Goal: Find specific page/section

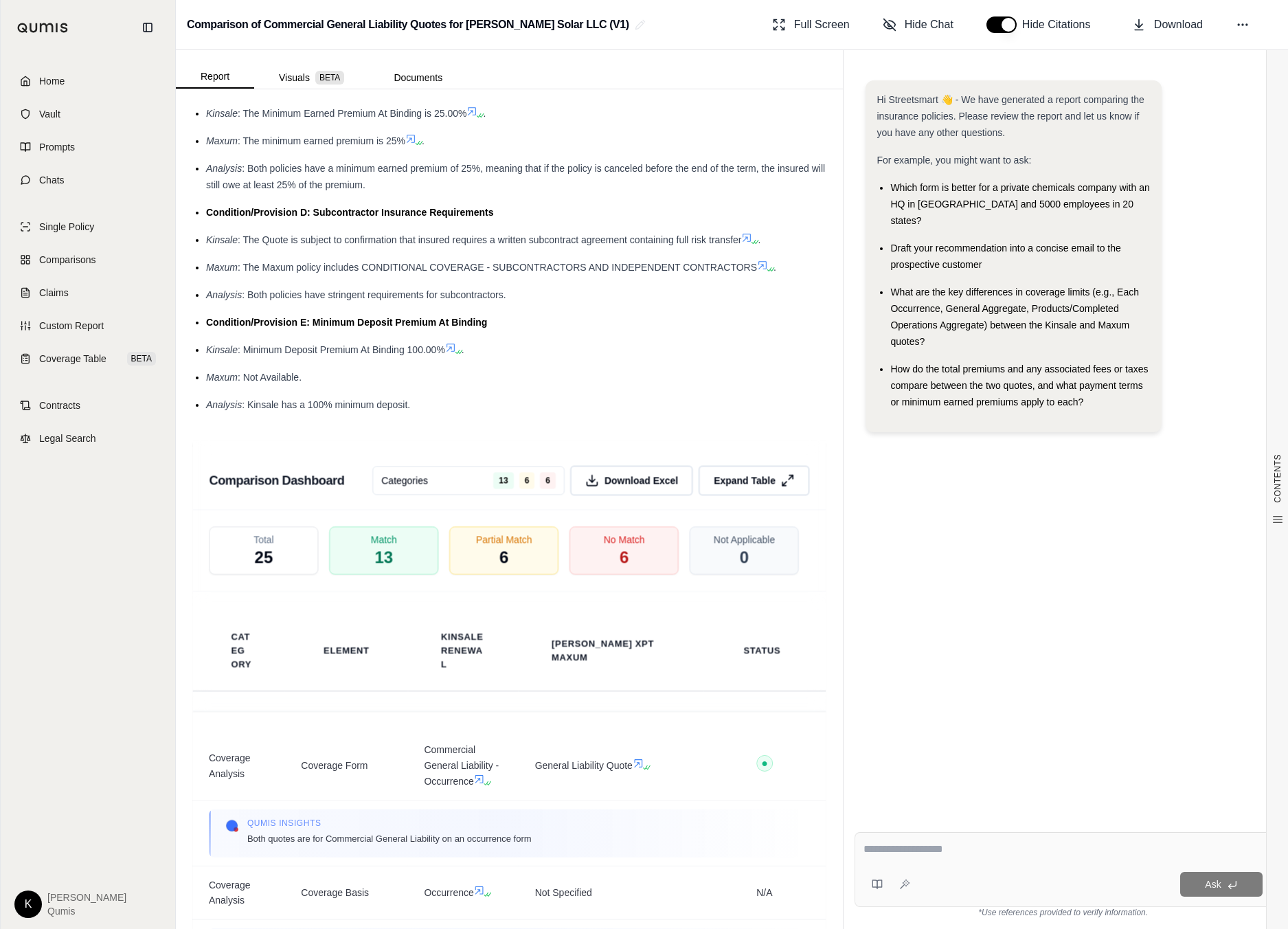
scroll to position [3927, 0]
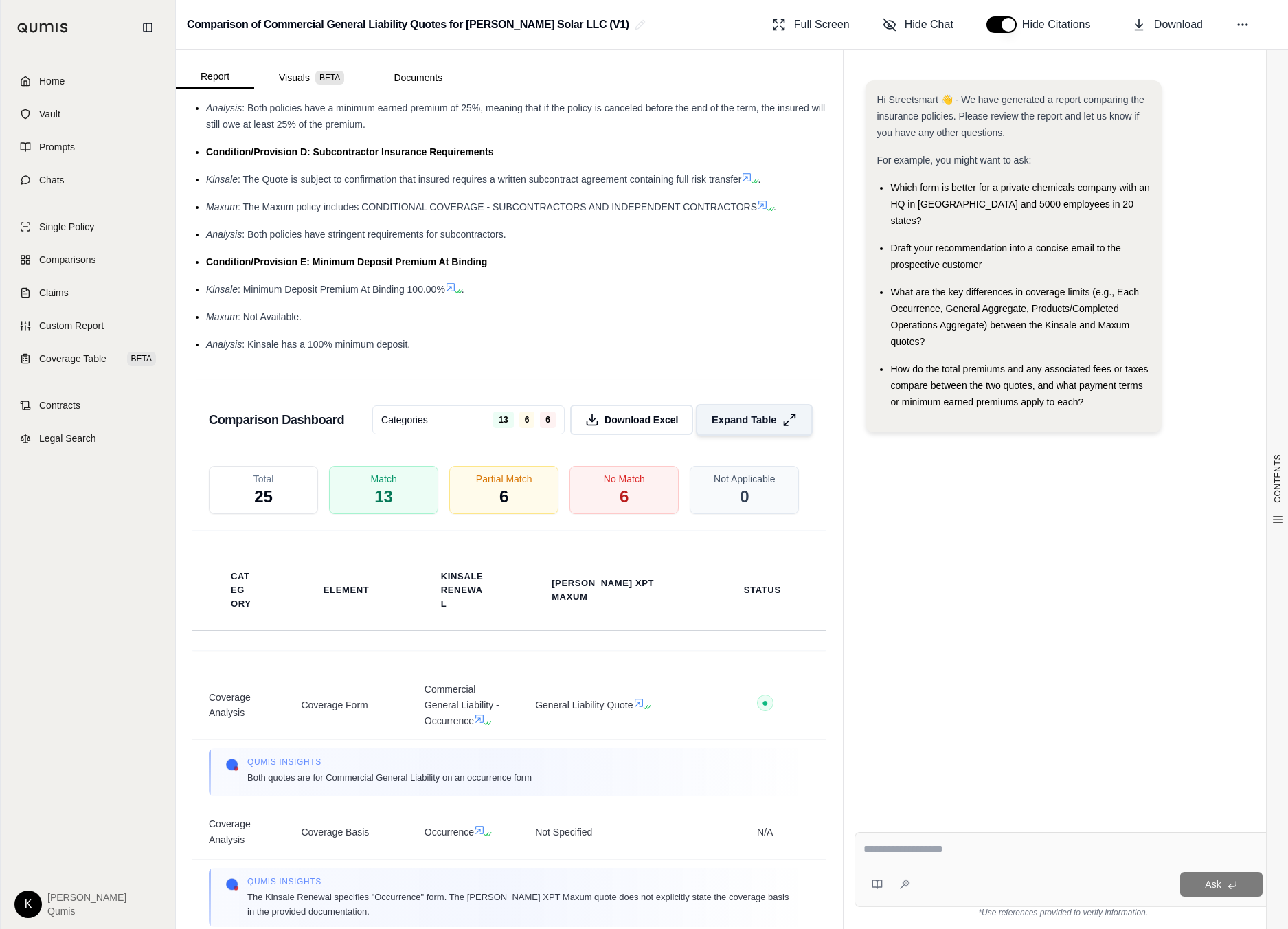
click at [729, 413] on span "Expand Table" at bounding box center [744, 419] width 64 height 14
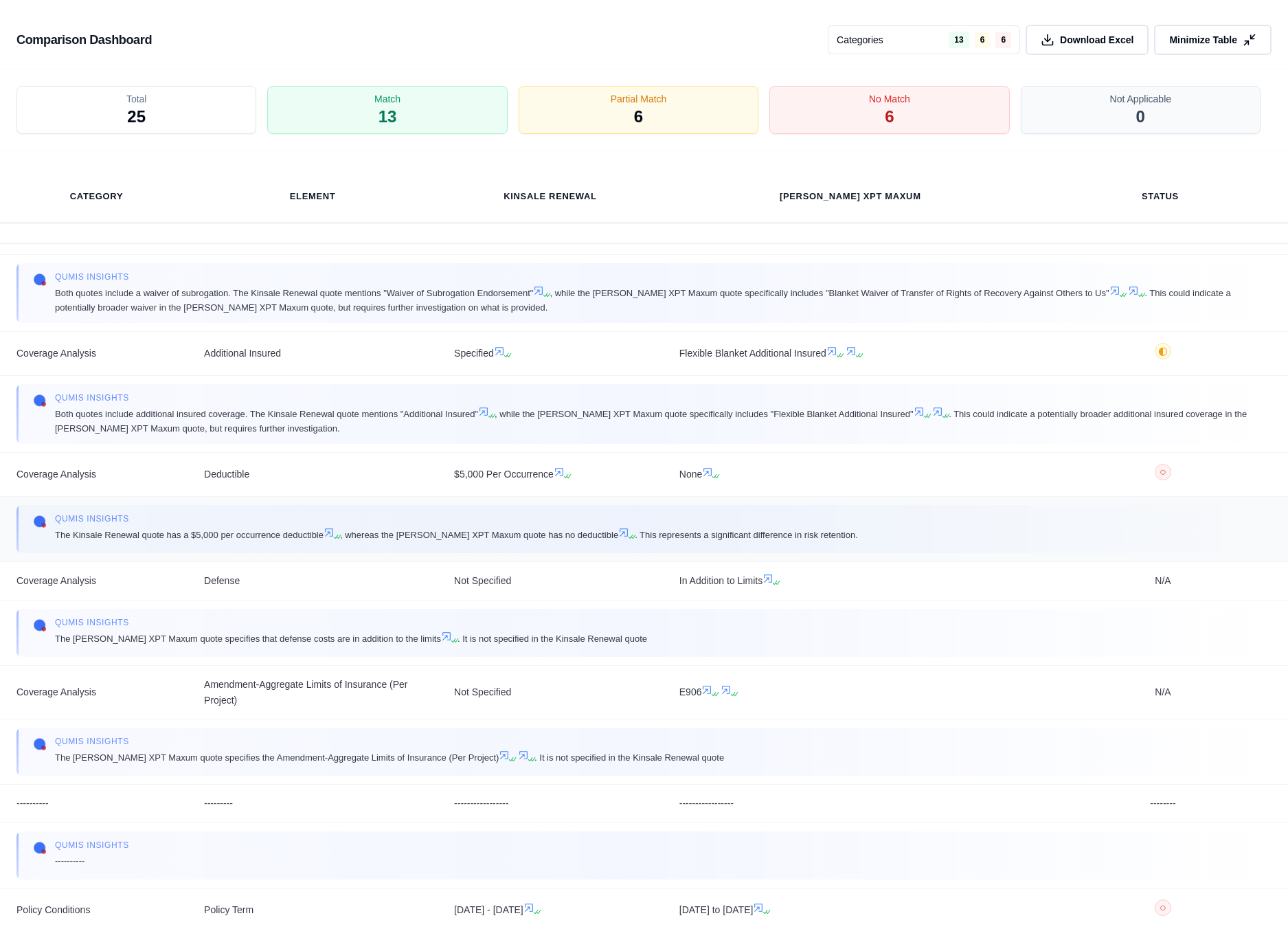
scroll to position [1244, 0]
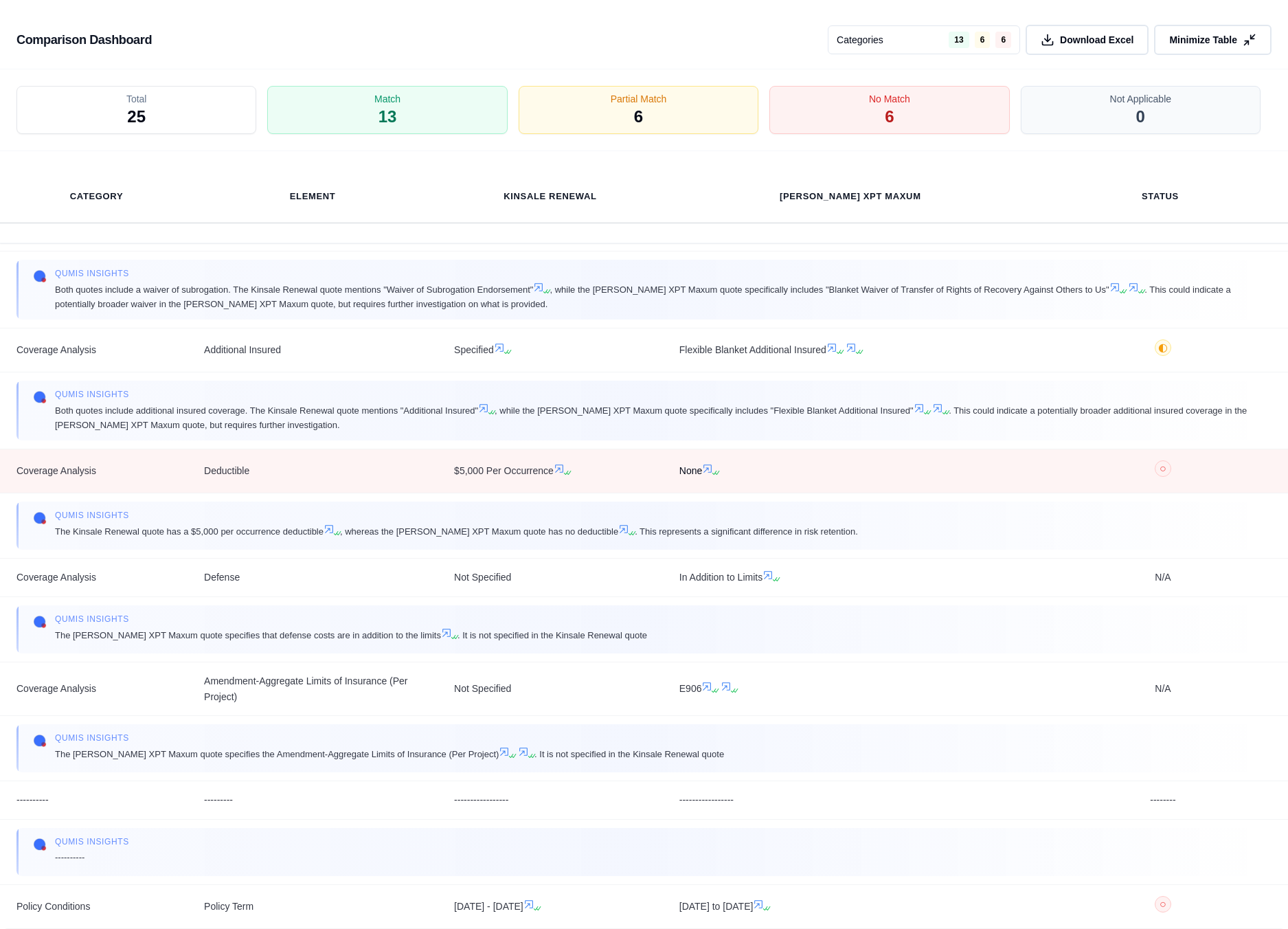
click at [713, 470] on icon at bounding box center [707, 468] width 11 height 11
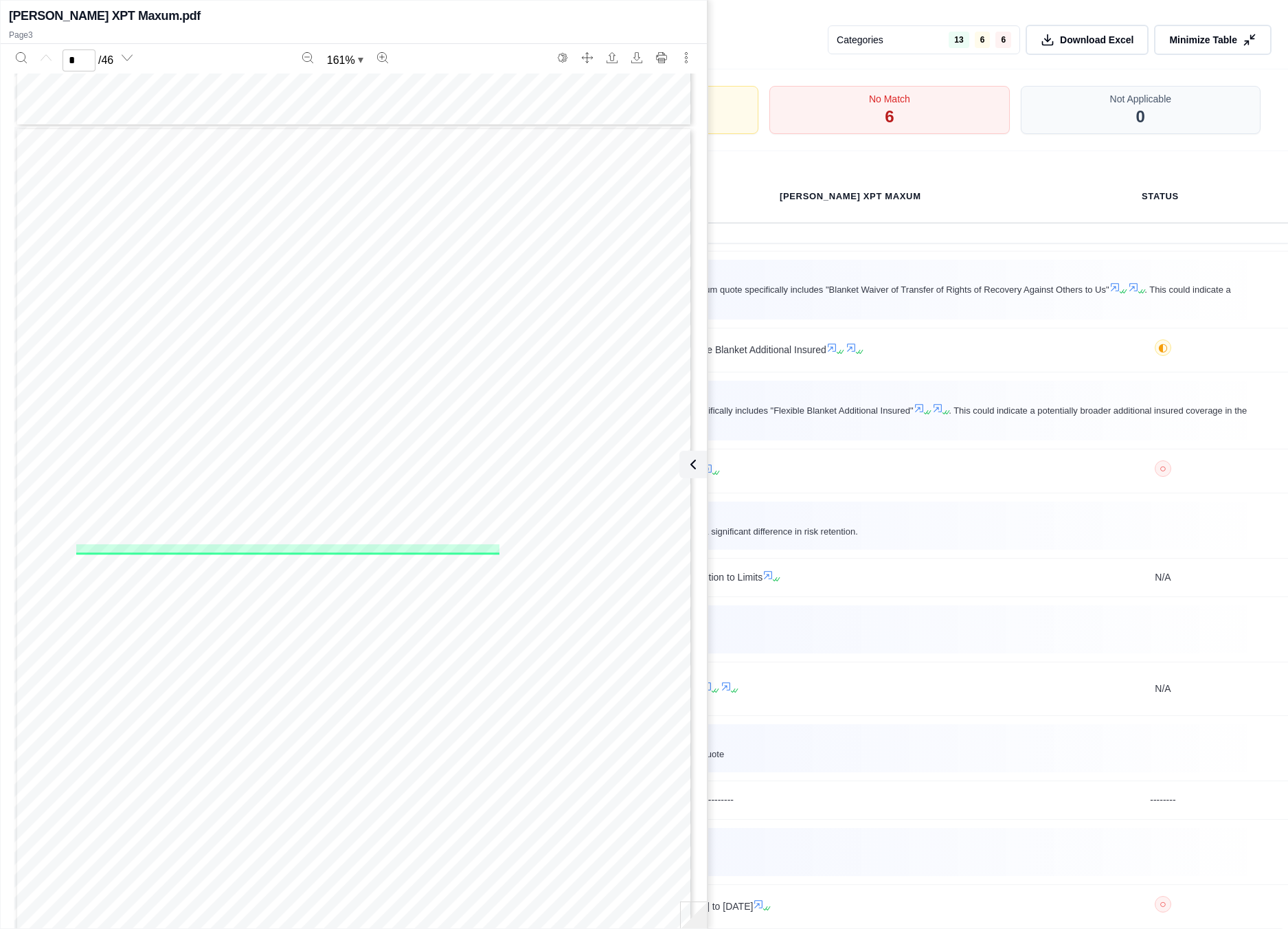
scroll to position [1757, 0]
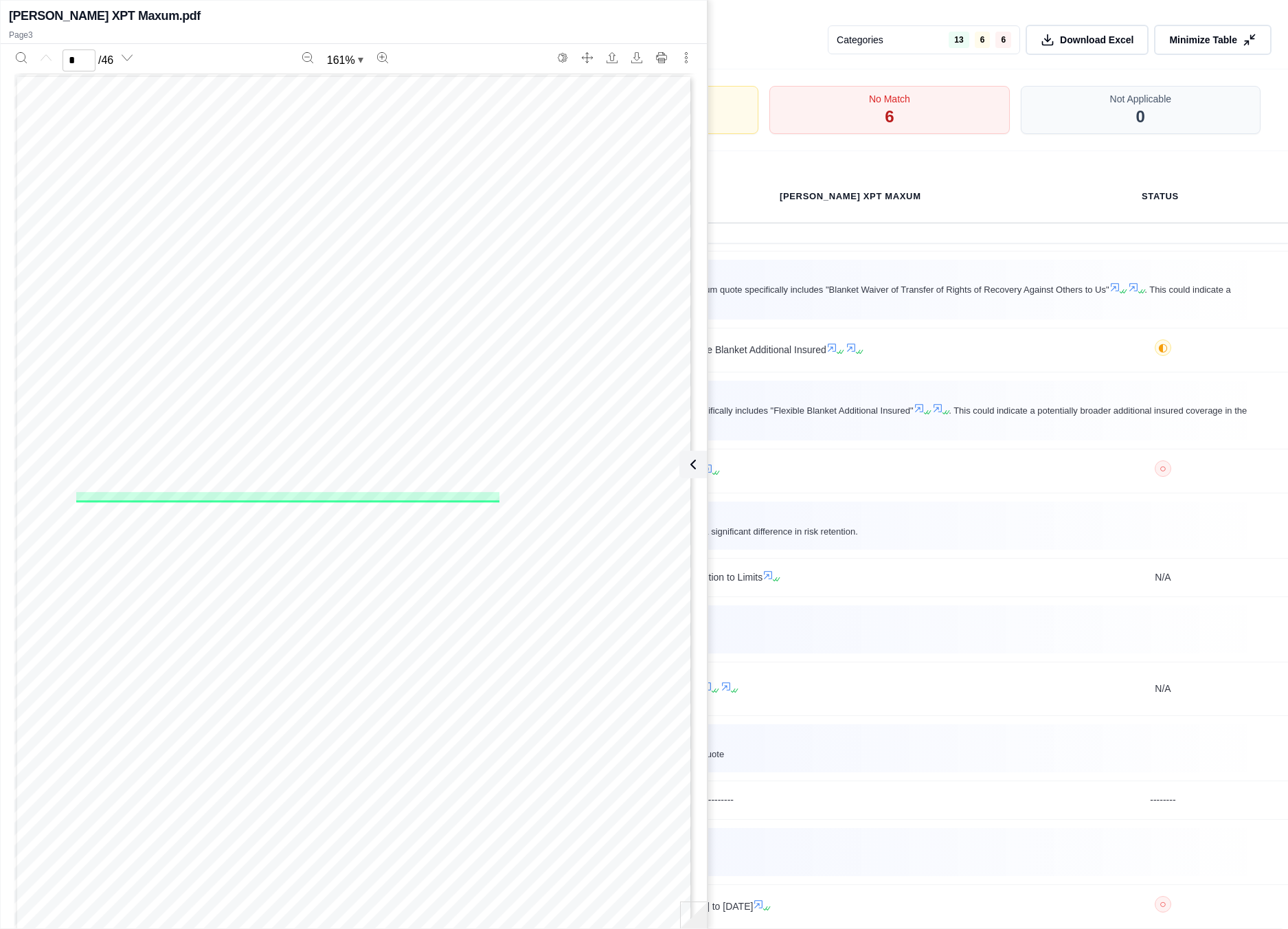
type input "*"
click at [690, 468] on icon at bounding box center [690, 464] width 16 height 16
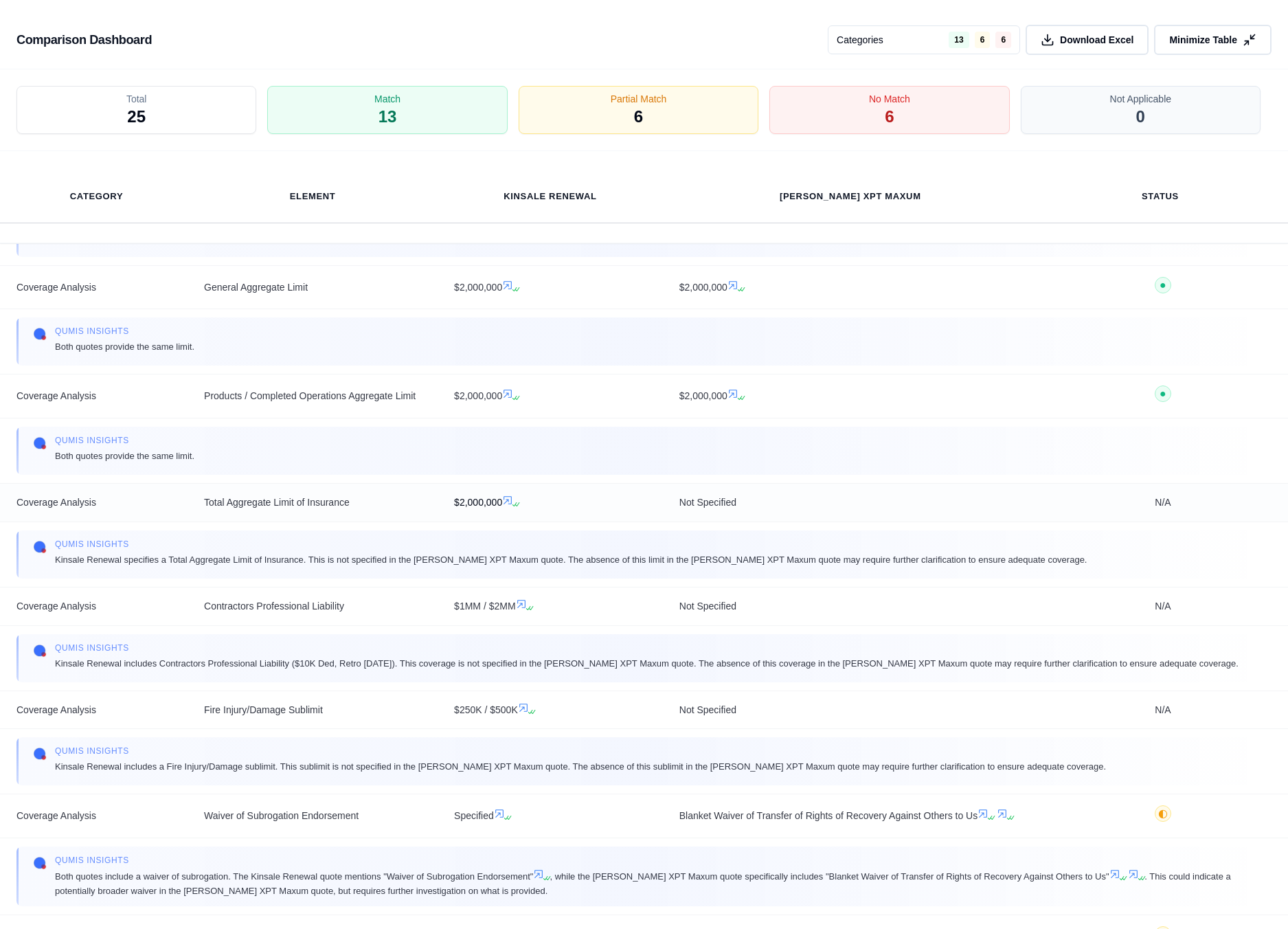
scroll to position [658, 0]
click at [525, 605] on icon at bounding box center [521, 602] width 11 height 11
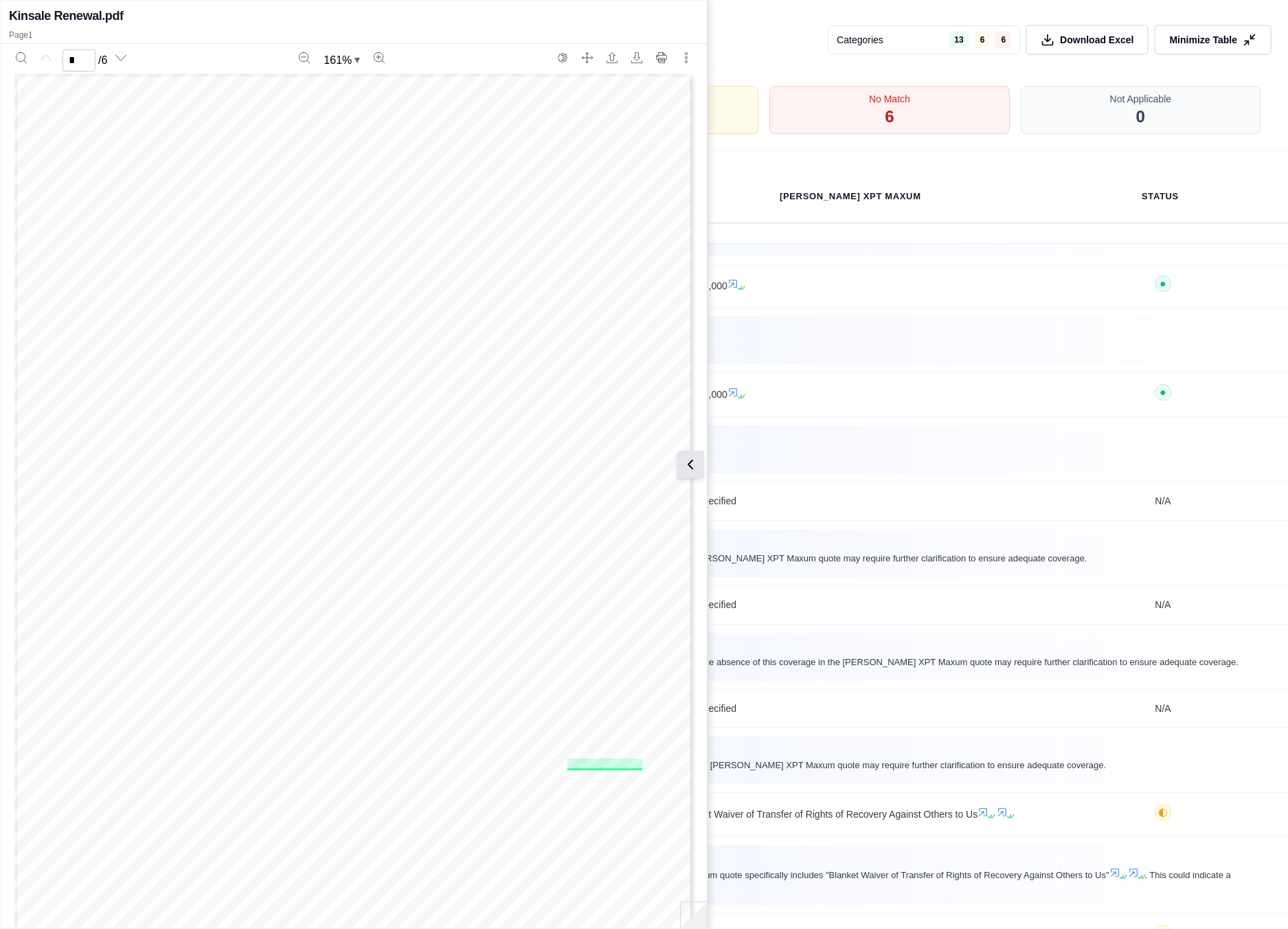
click at [700, 462] on button at bounding box center [690, 464] width 27 height 27
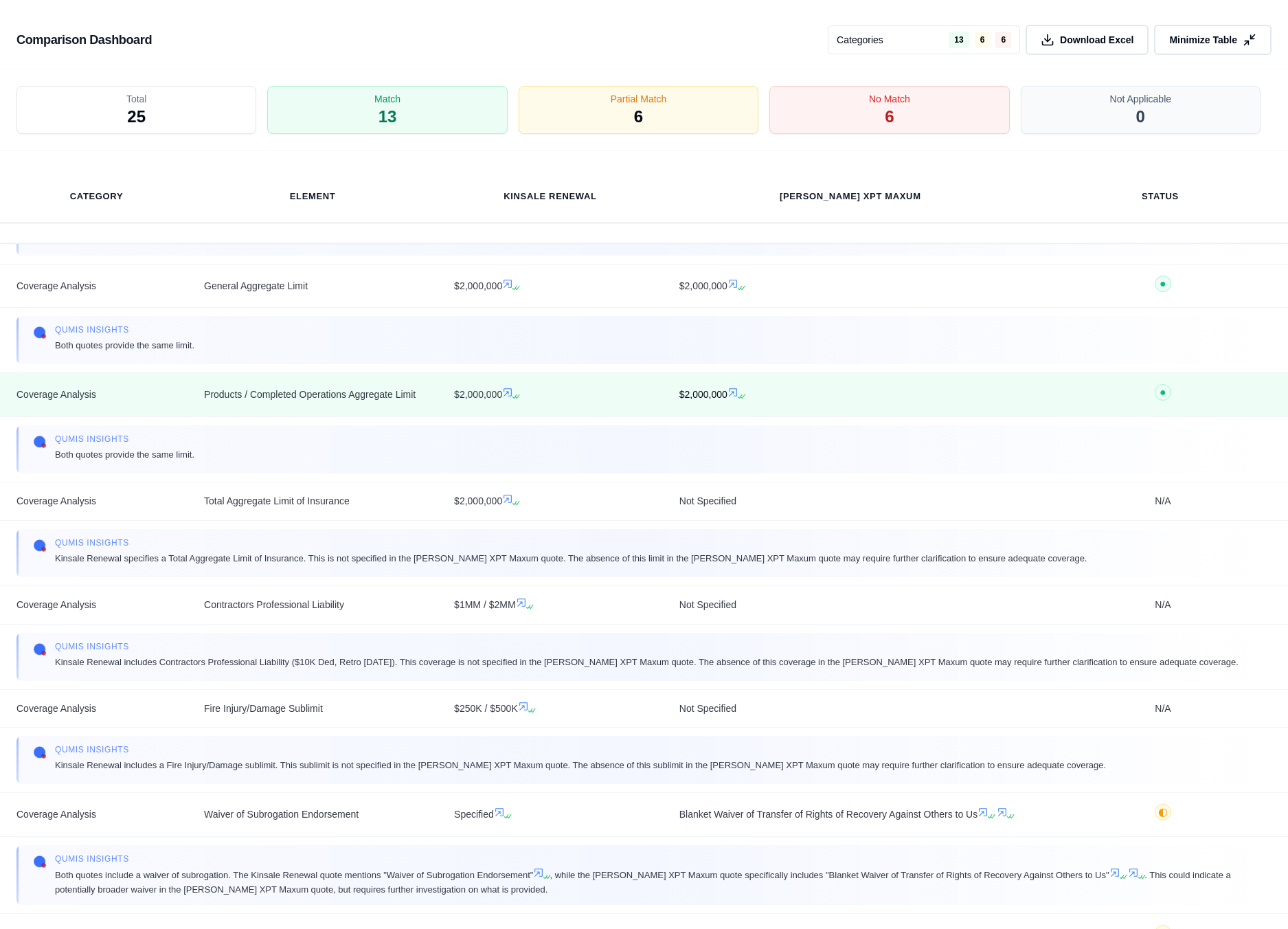
click at [738, 393] on icon at bounding box center [733, 392] width 11 height 11
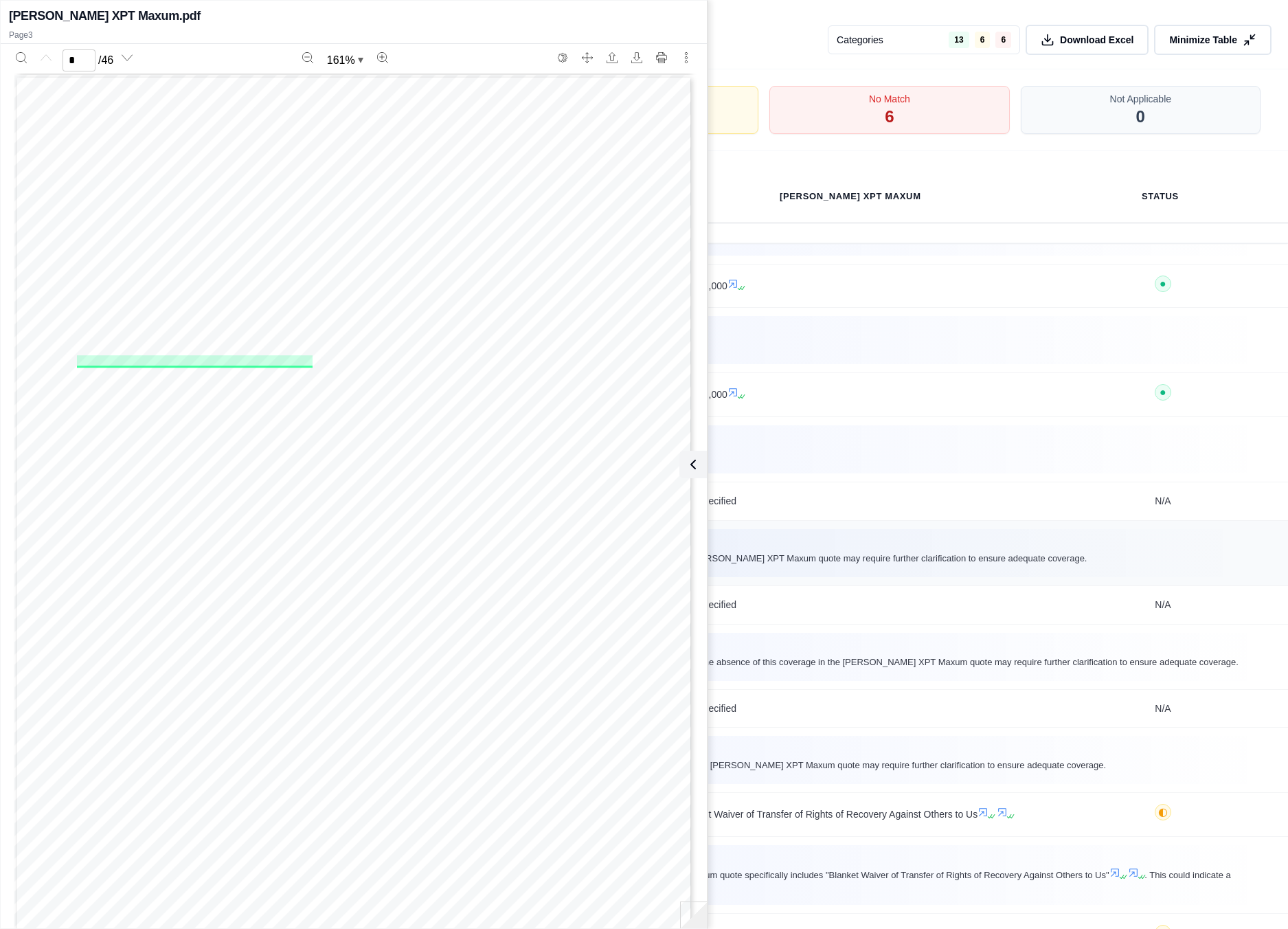
type input "*"
click at [698, 464] on icon at bounding box center [690, 464] width 16 height 16
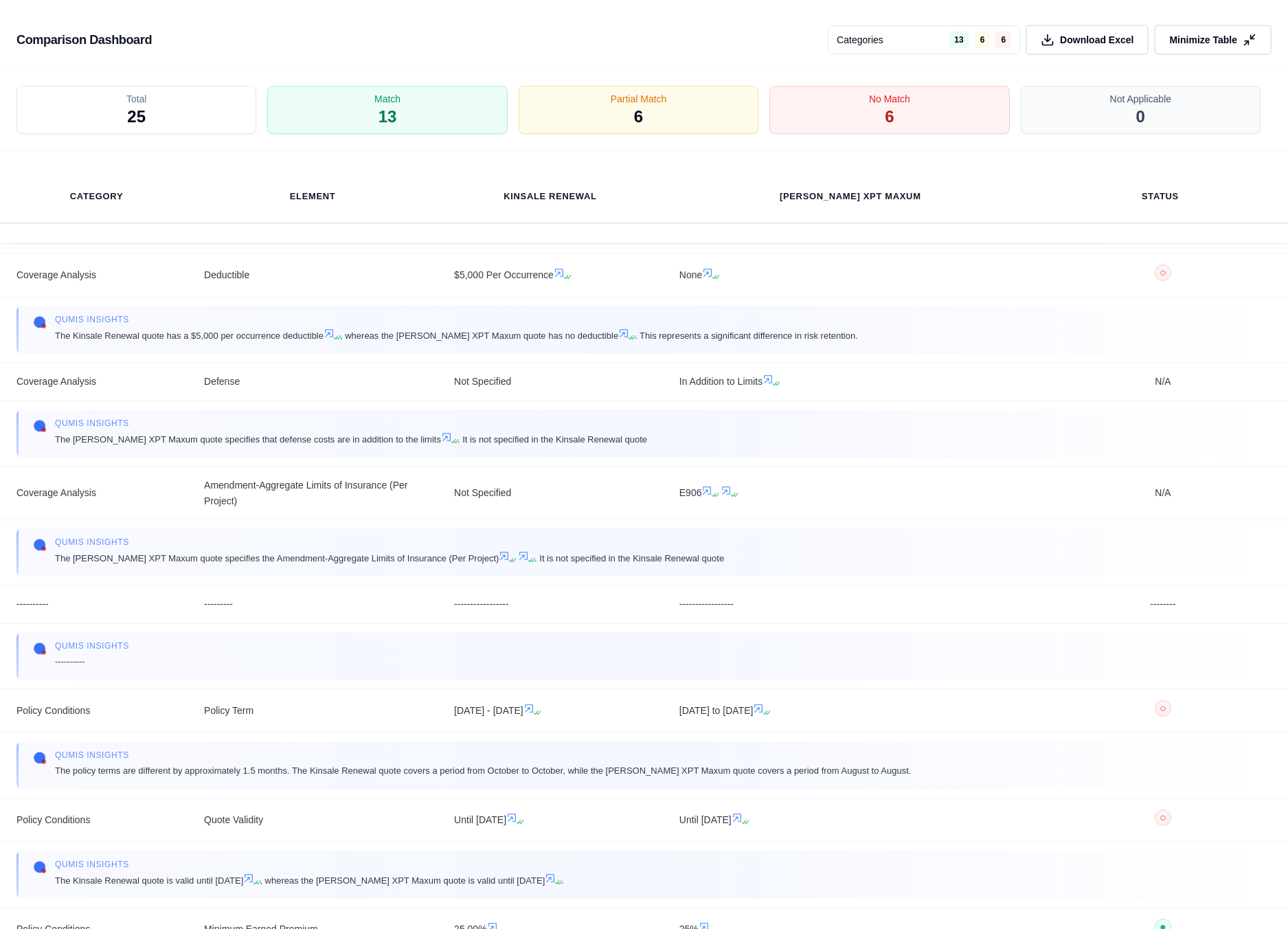
scroll to position [1440, 0]
click at [709, 492] on icon at bounding box center [707, 490] width 11 height 11
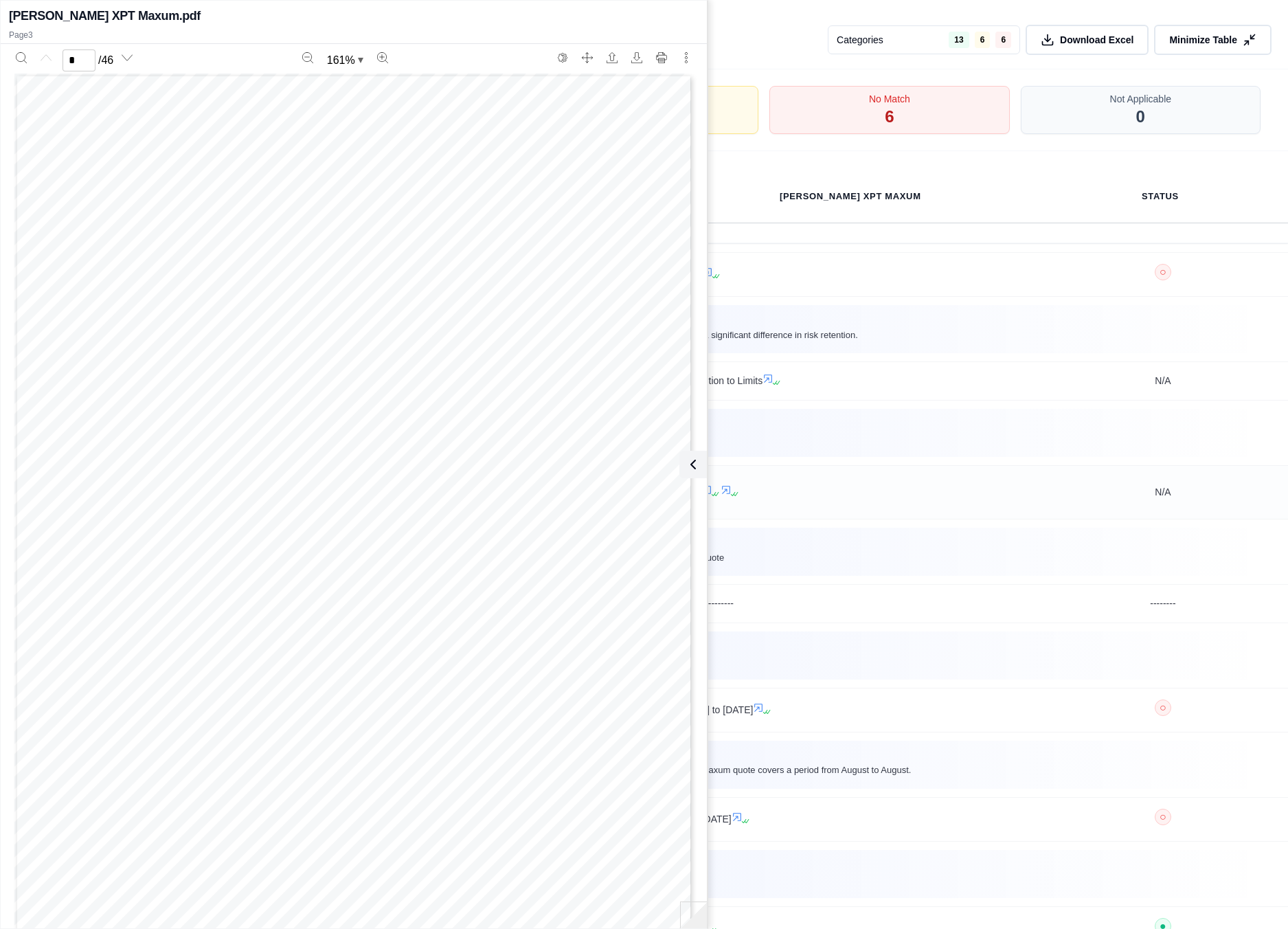
scroll to position [1757, 0]
click at [737, 495] on icon at bounding box center [735, 493] width 8 height 8
type input "*"
click at [700, 469] on button at bounding box center [690, 464] width 27 height 27
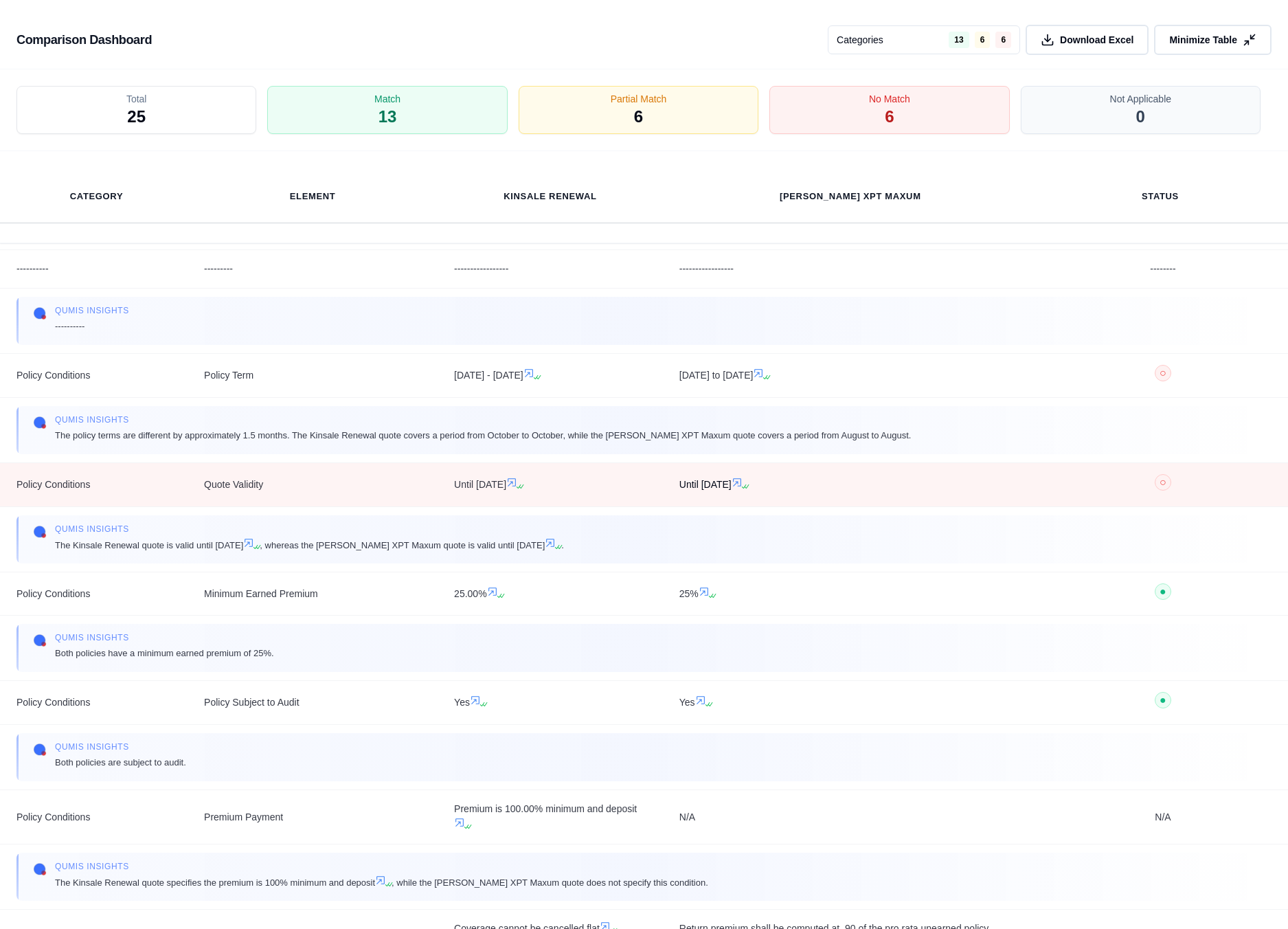
scroll to position [1777, 0]
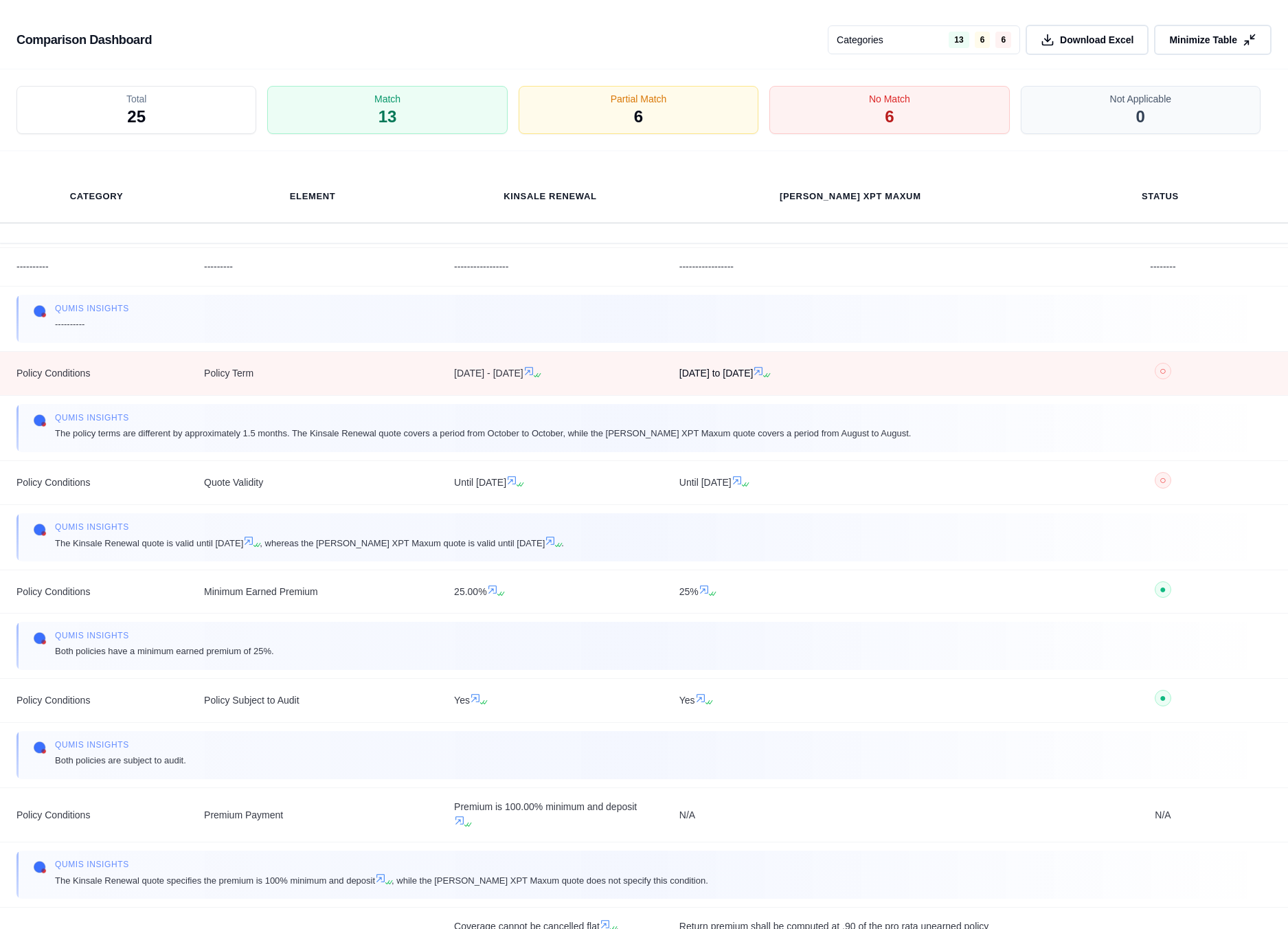
click at [764, 376] on icon at bounding box center [758, 370] width 11 height 11
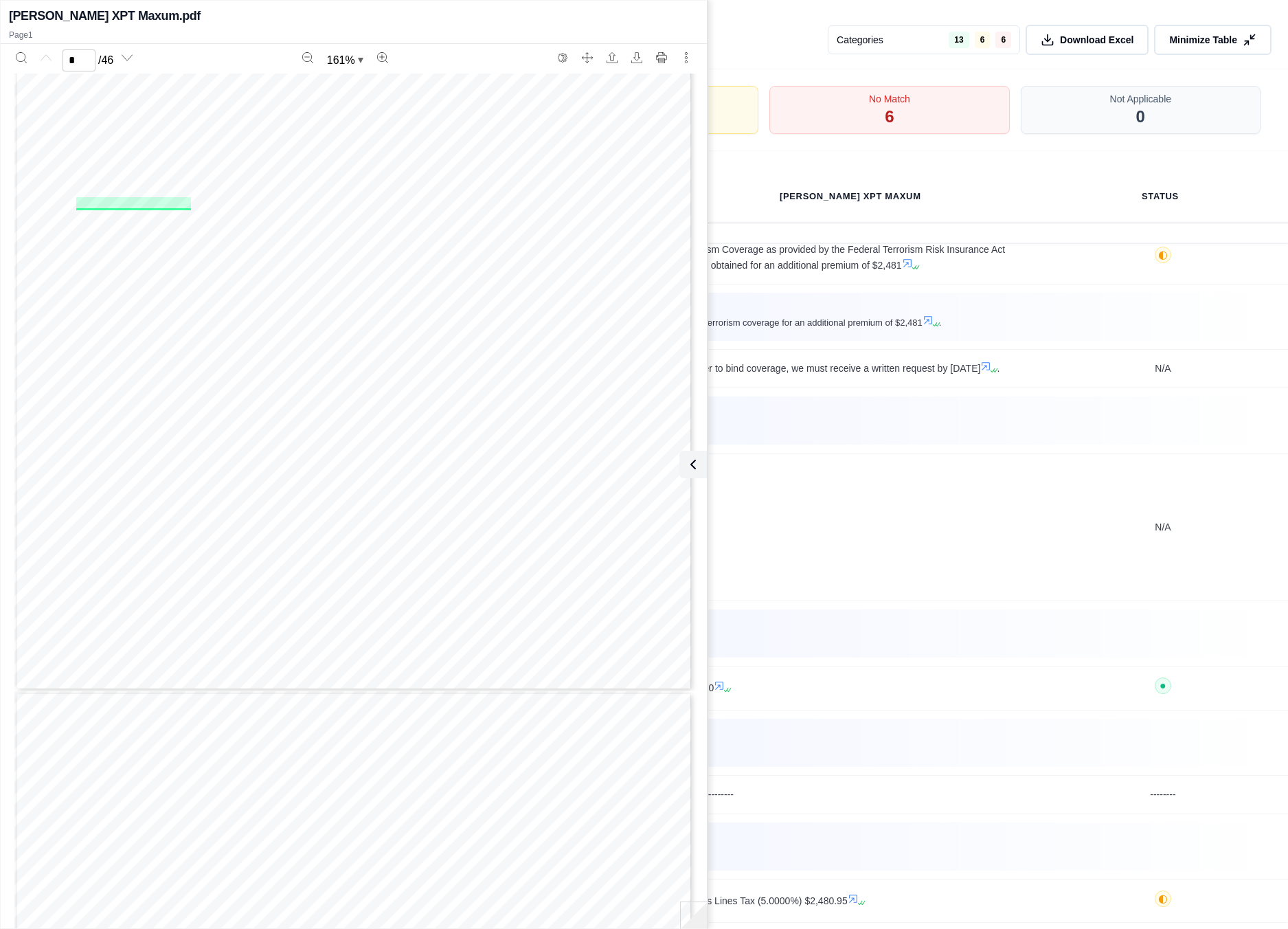
scroll to position [283, 0]
click at [991, 568] on td "N/A" at bounding box center [850, 527] width 375 height 147
click at [704, 469] on button at bounding box center [690, 464] width 27 height 27
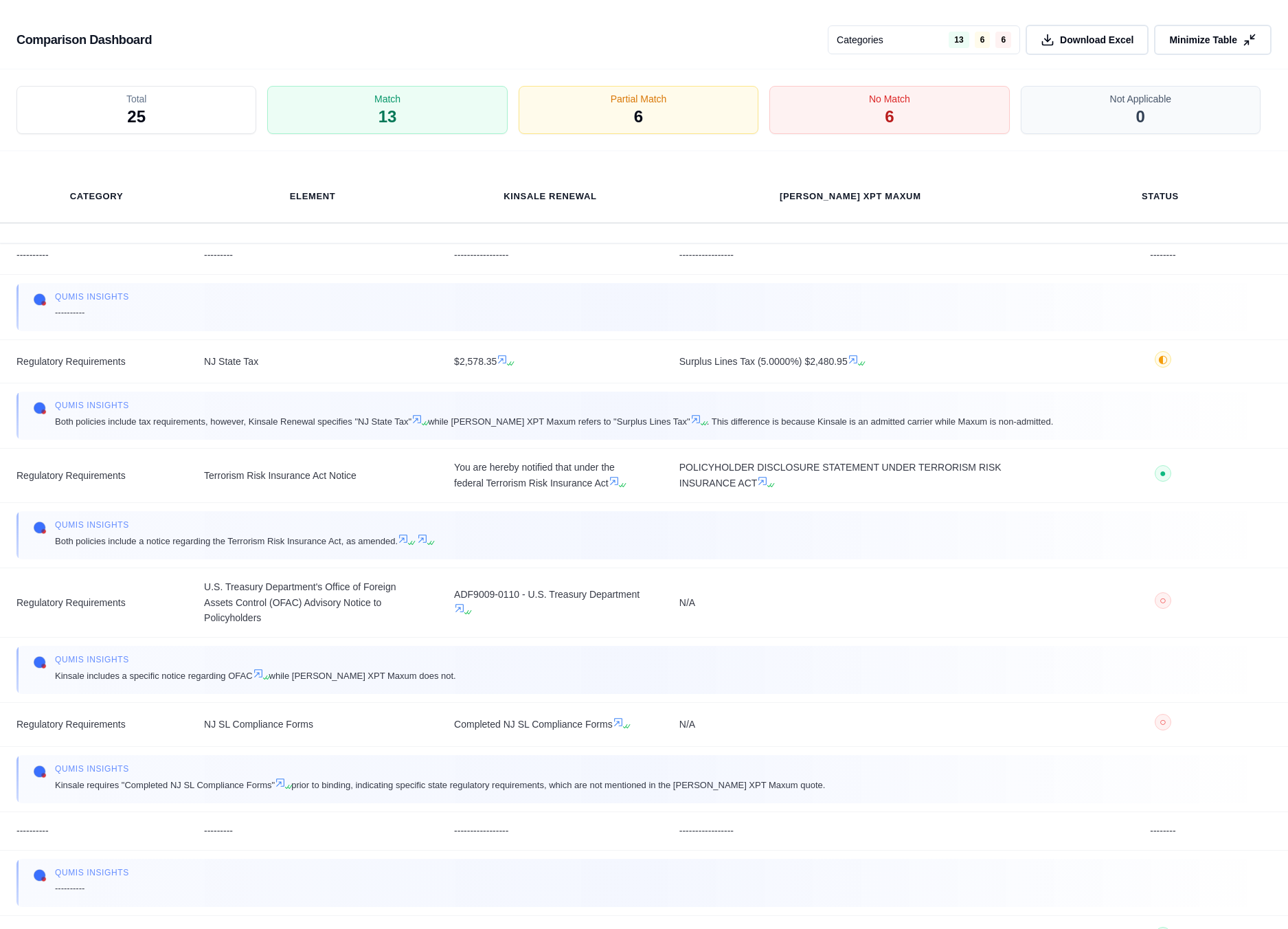
scroll to position [3129, 0]
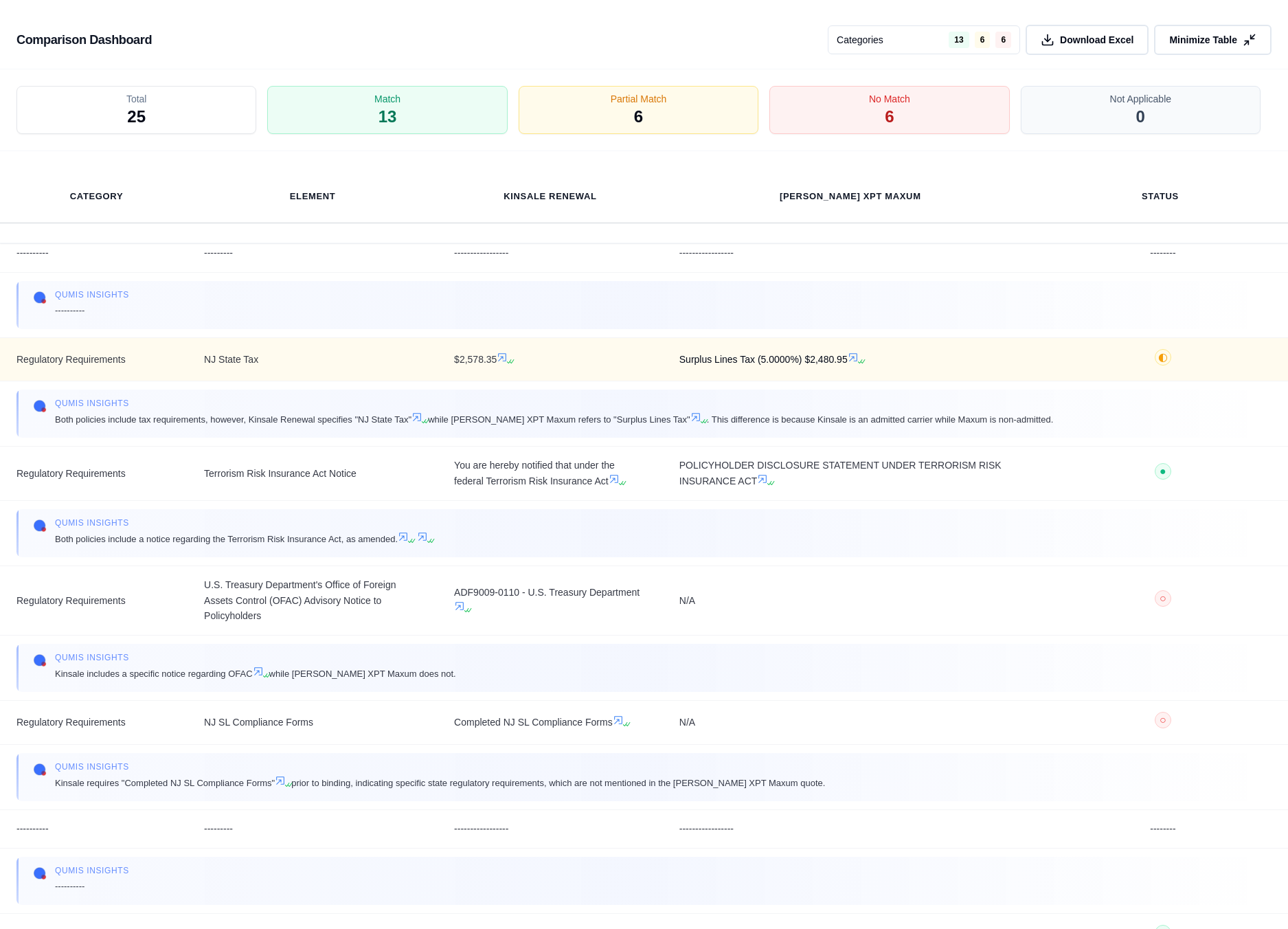
click at [858, 363] on icon at bounding box center [852, 357] width 11 height 11
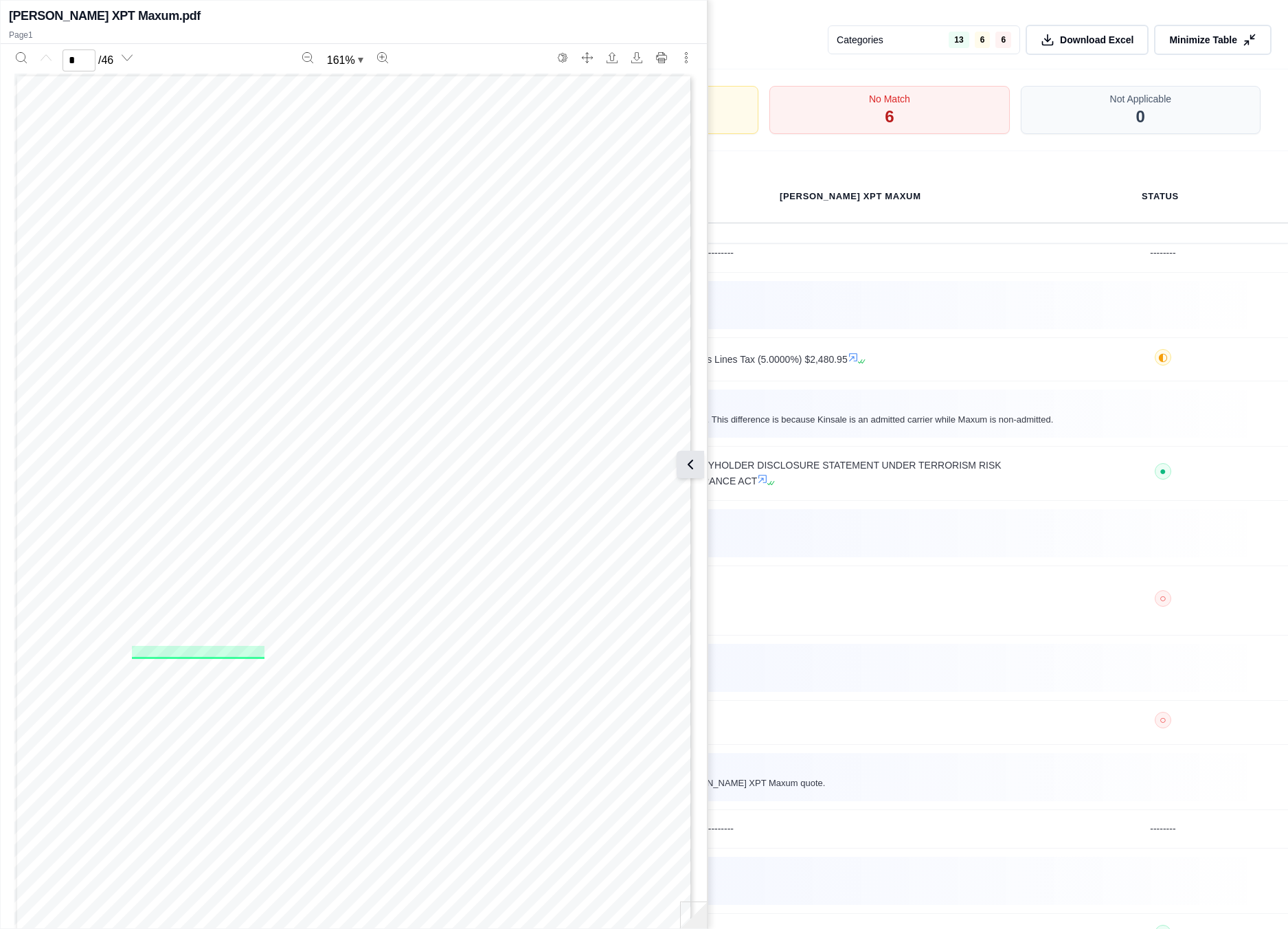
click at [686, 467] on icon at bounding box center [690, 464] width 16 height 16
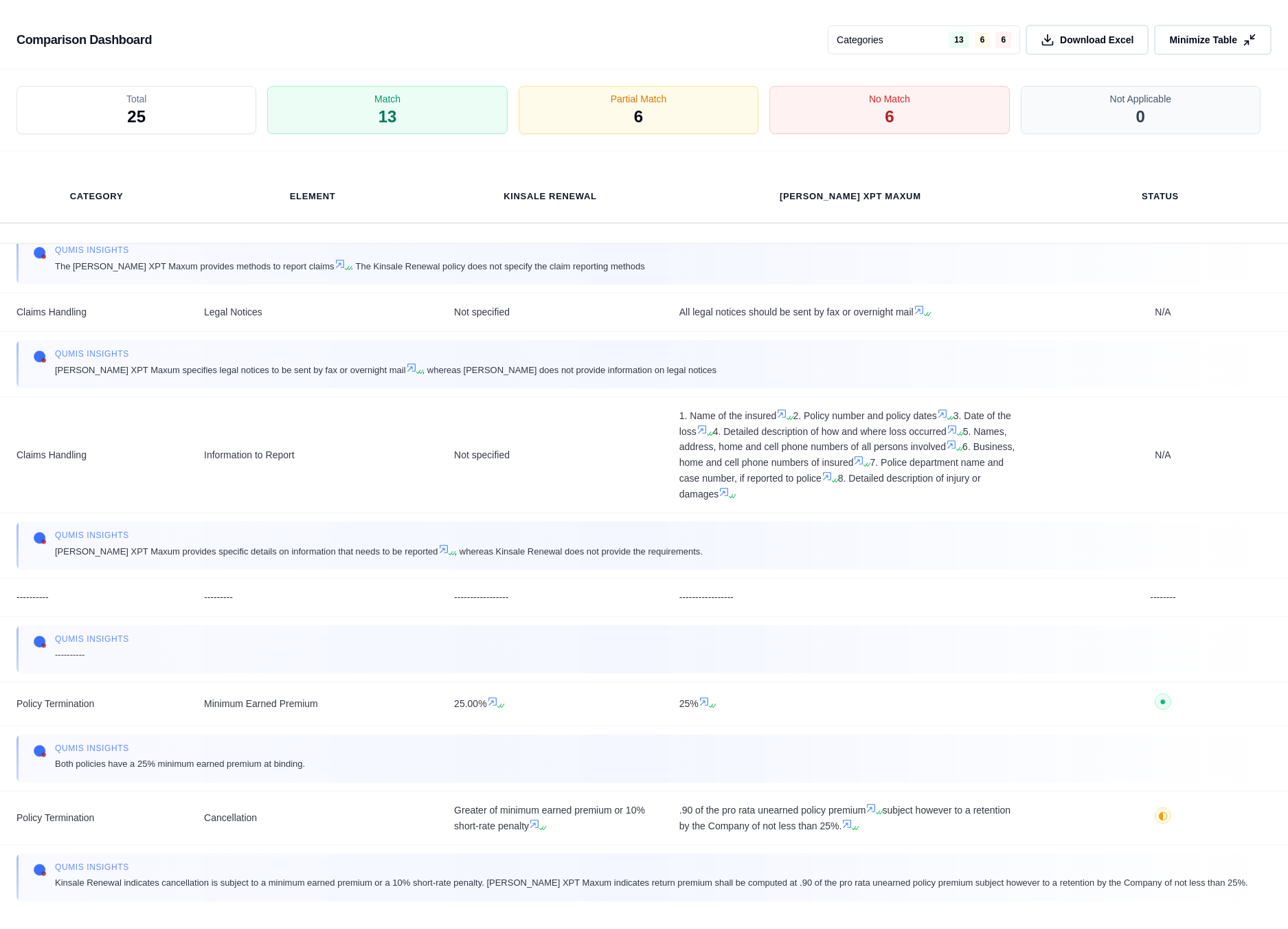
scroll to position [3992, 0]
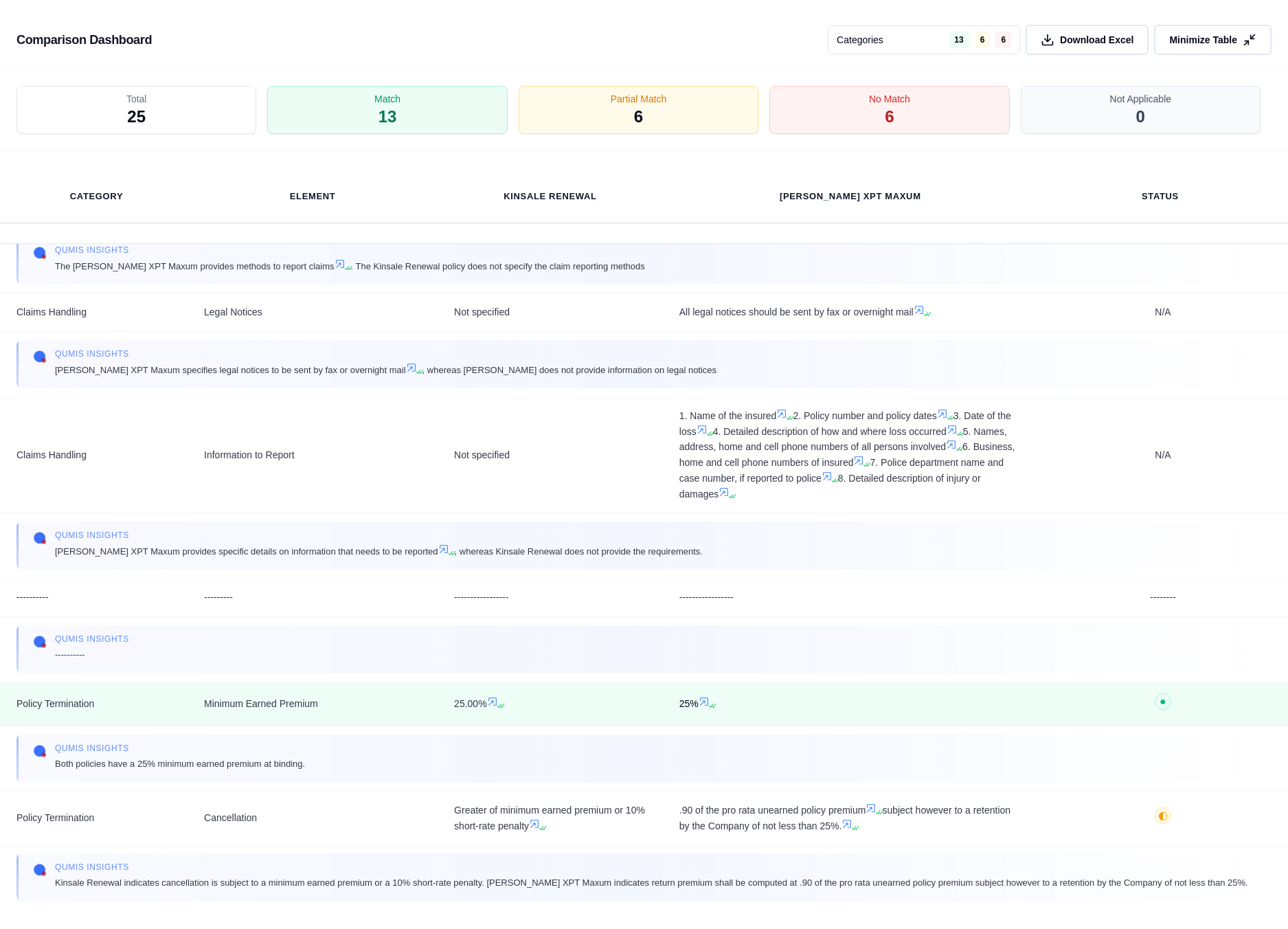
click at [712, 703] on icon at bounding box center [713, 705] width 8 height 8
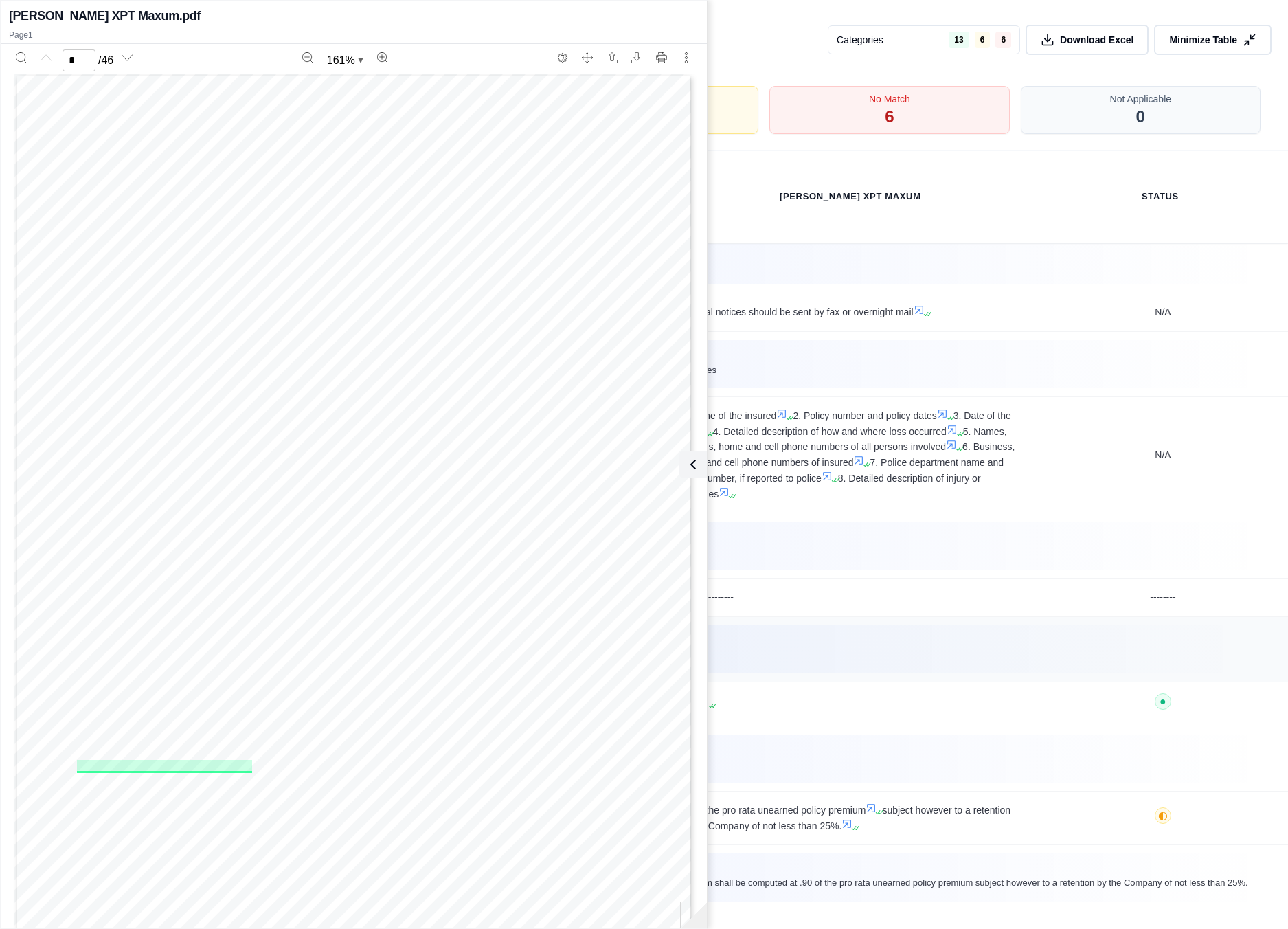
click at [991, 652] on div "Qumis INSIGHTS ----------" at bounding box center [644, 649] width 1222 height 32
click at [693, 477] on button at bounding box center [690, 464] width 27 height 27
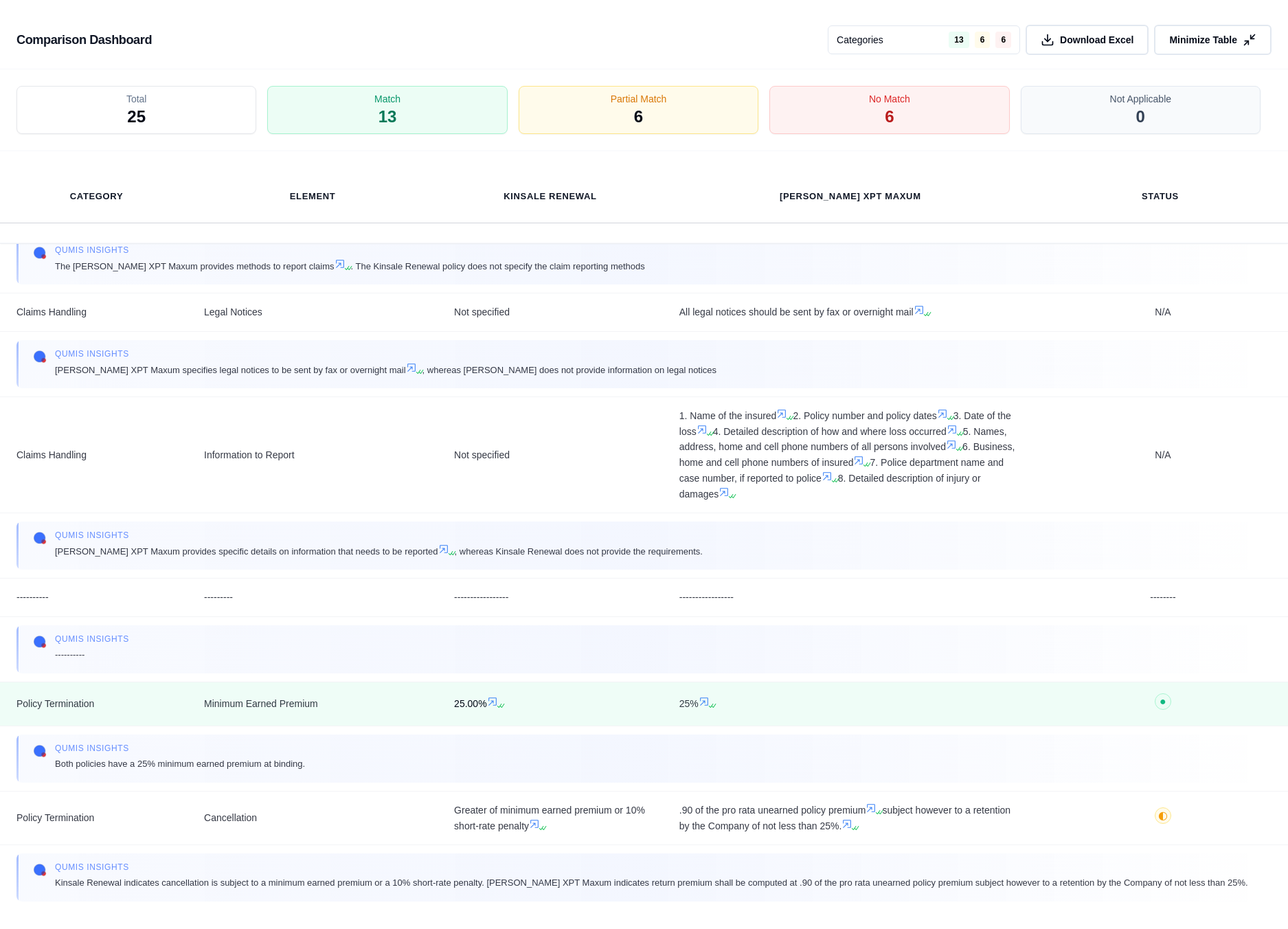
click at [495, 707] on icon at bounding box center [493, 701] width 11 height 11
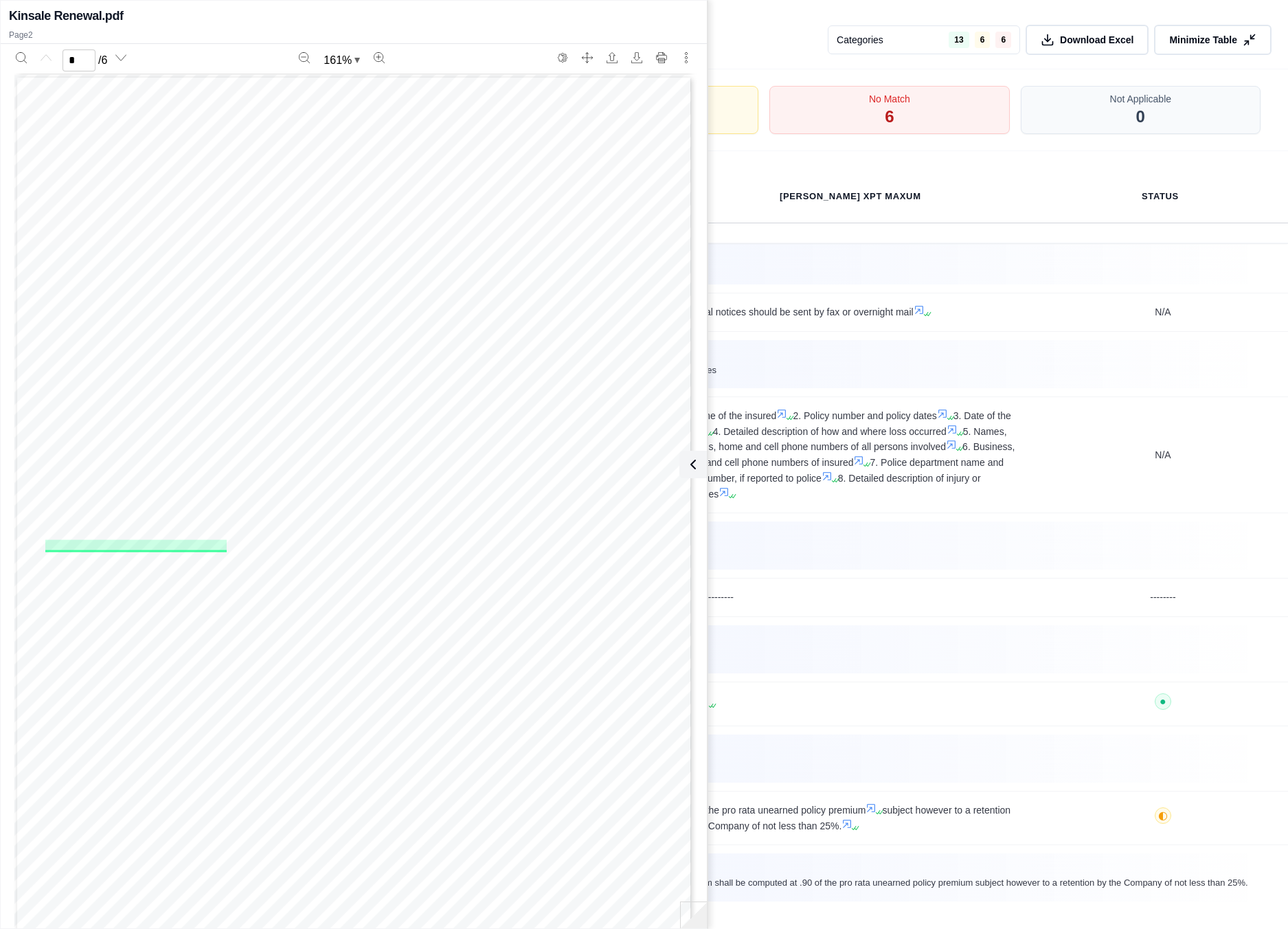
type input "*"
click at [704, 469] on button at bounding box center [690, 464] width 27 height 27
